Goal: Find specific page/section: Find specific page/section

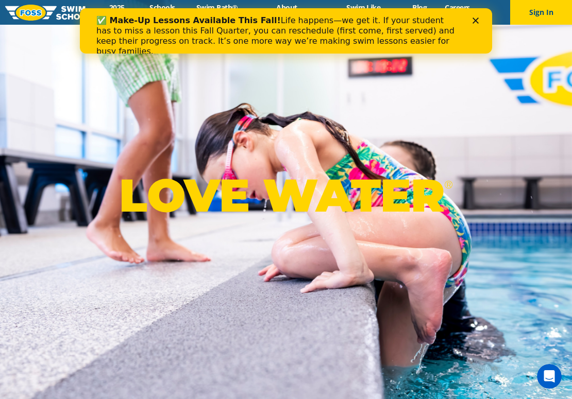
click at [472, 21] on icon "Close" at bounding box center [475, 21] width 6 height 6
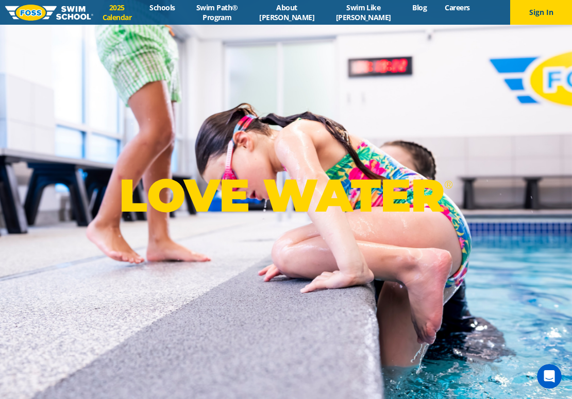
click at [121, 13] on link "2025 Calendar" at bounding box center [116, 13] width 47 height 20
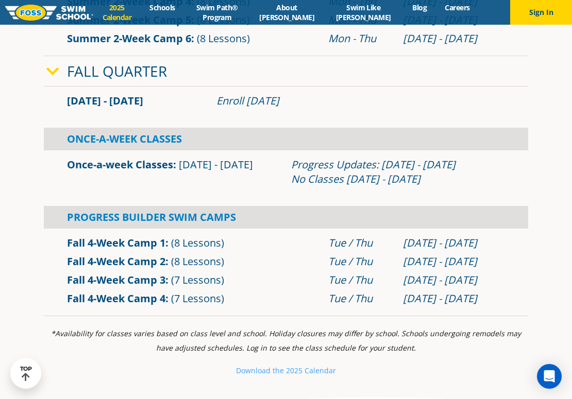
scroll to position [656, 0]
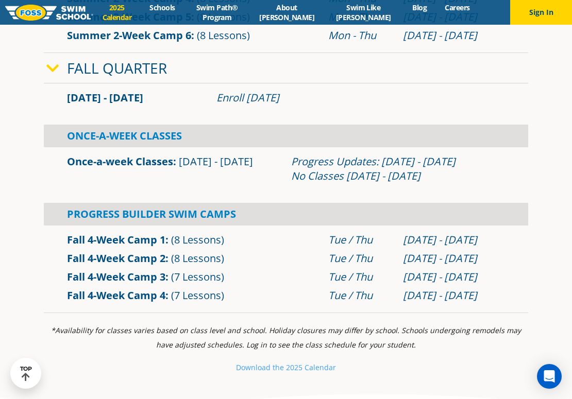
click at [142, 160] on link "Once-a-week Classes" at bounding box center [120, 162] width 106 height 14
